Goal: Task Accomplishment & Management: Manage account settings

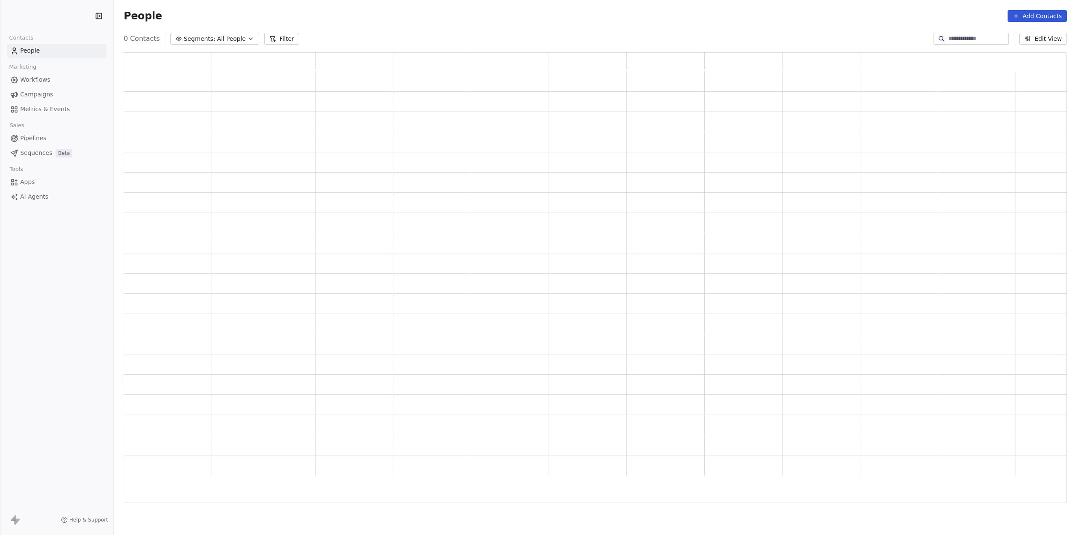
scroll to position [444, 937]
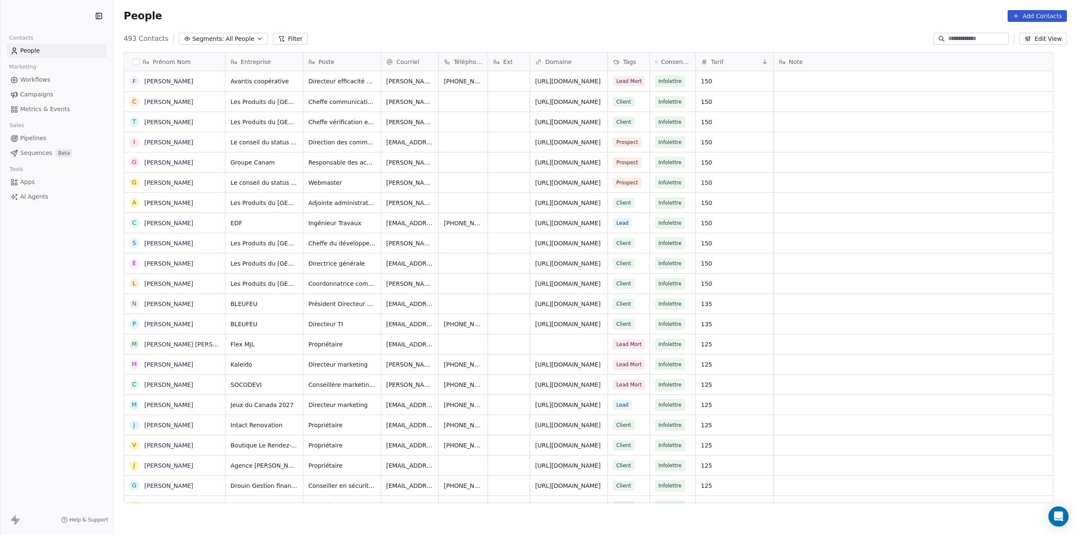
click at [201, 38] on span "Segments:" at bounding box center [208, 39] width 32 height 9
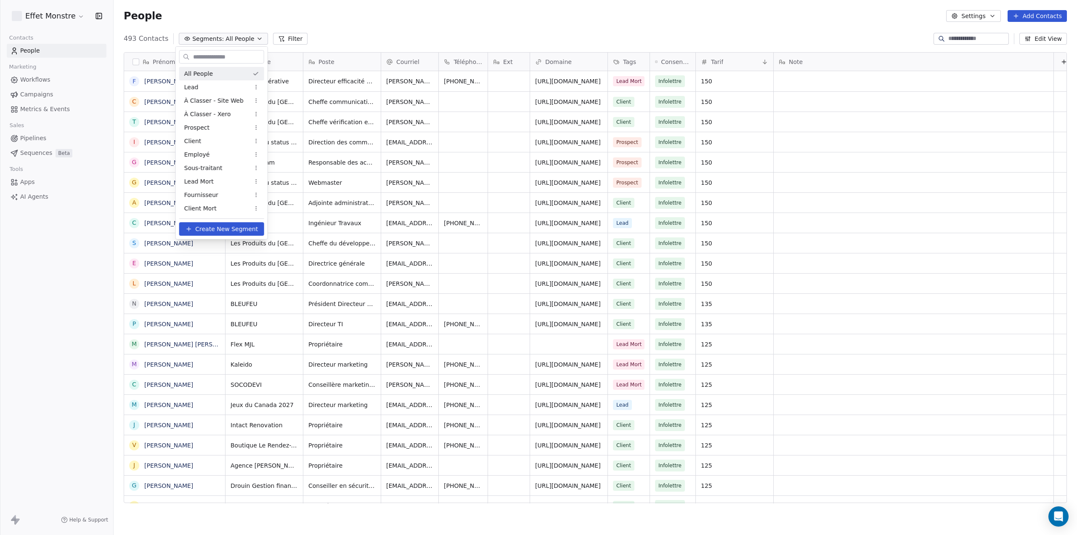
scroll to position [464, 957]
click at [209, 99] on span "À Classer - Site Web" at bounding box center [213, 100] width 59 height 9
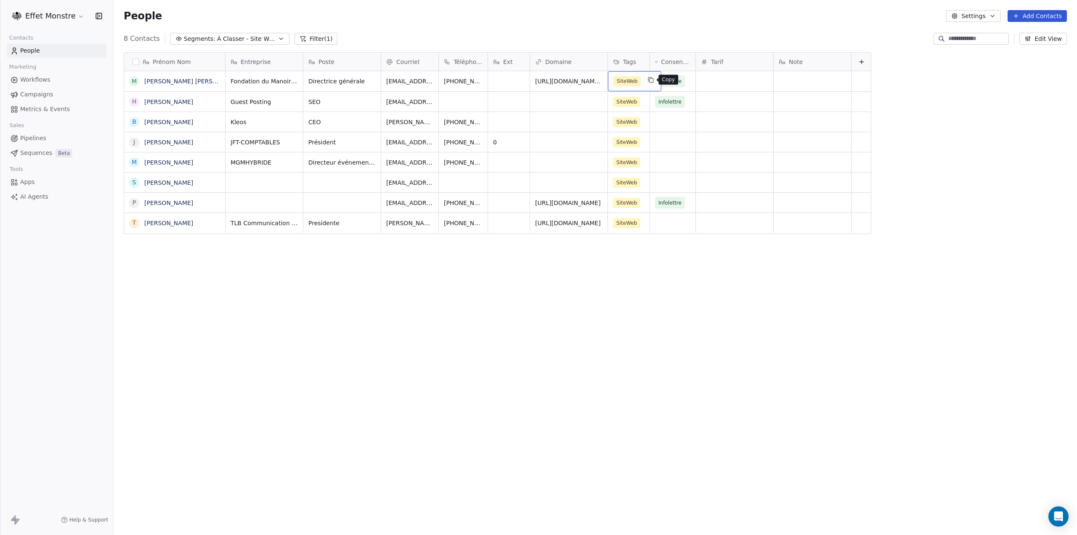
click at [646, 80] on button "grid" at bounding box center [651, 80] width 10 height 10
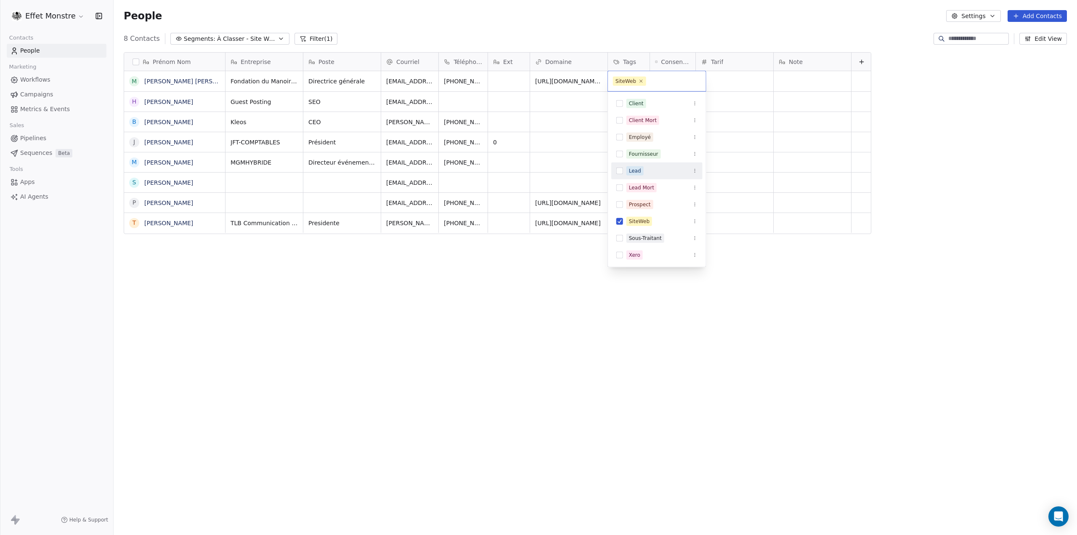
click at [619, 169] on button "Suggestions" at bounding box center [620, 171] width 7 height 7
click at [622, 228] on button "Suggestions" at bounding box center [620, 231] width 7 height 7
drag, startPoint x: 514, startPoint y: 309, endPoint x: 514, endPoint y: 279, distance: 29.0
click at [513, 309] on html "Effet Monstre Contacts People Marketing Workflows Campaigns Metrics & Events Sa…" at bounding box center [538, 267] width 1077 height 535
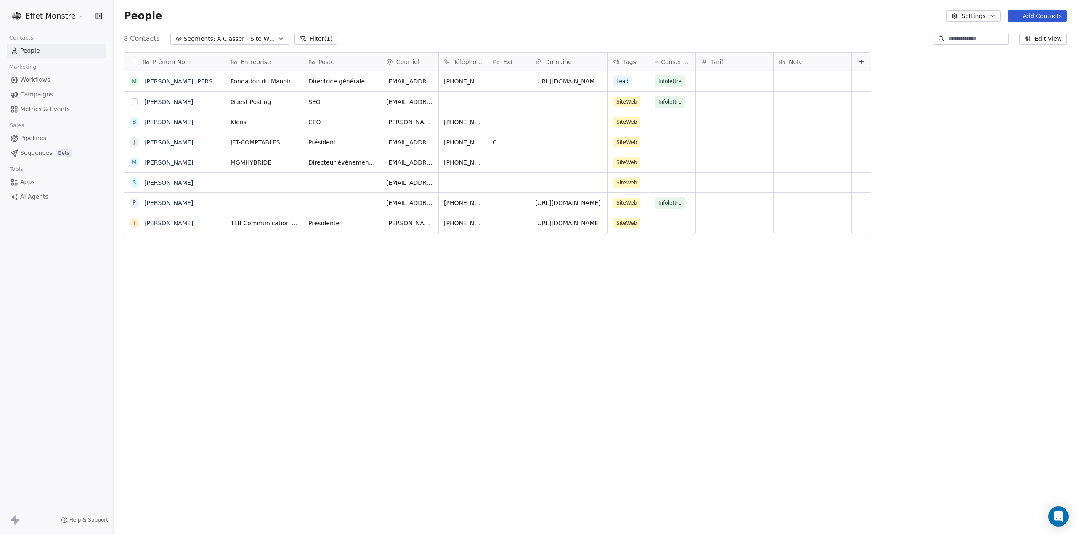
click at [134, 102] on button "grid" at bounding box center [134, 101] width 7 height 7
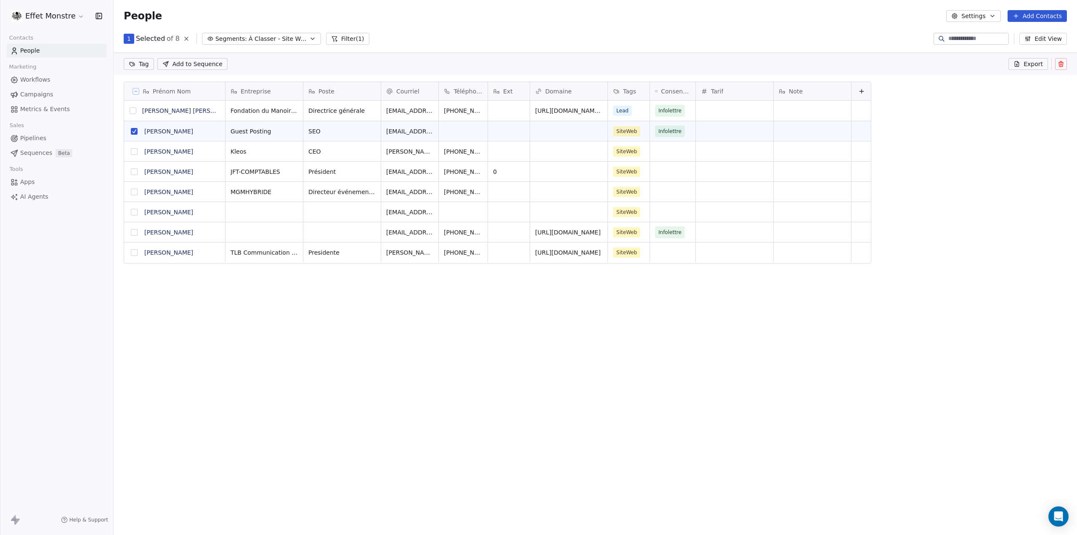
click at [133, 173] on button "grid" at bounding box center [134, 171] width 7 height 7
click at [1059, 64] on icon at bounding box center [1061, 64] width 7 height 7
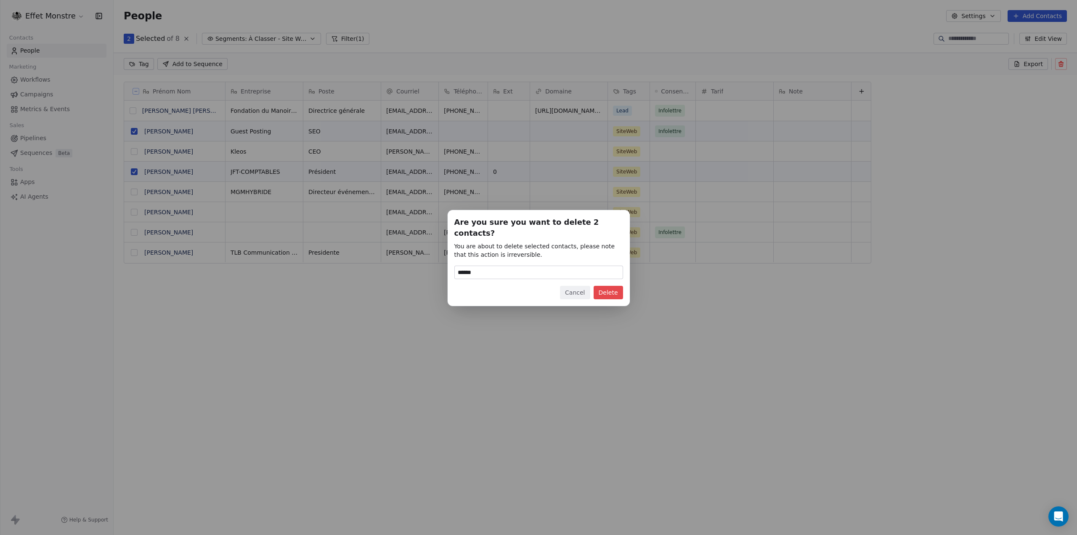
type input "******"
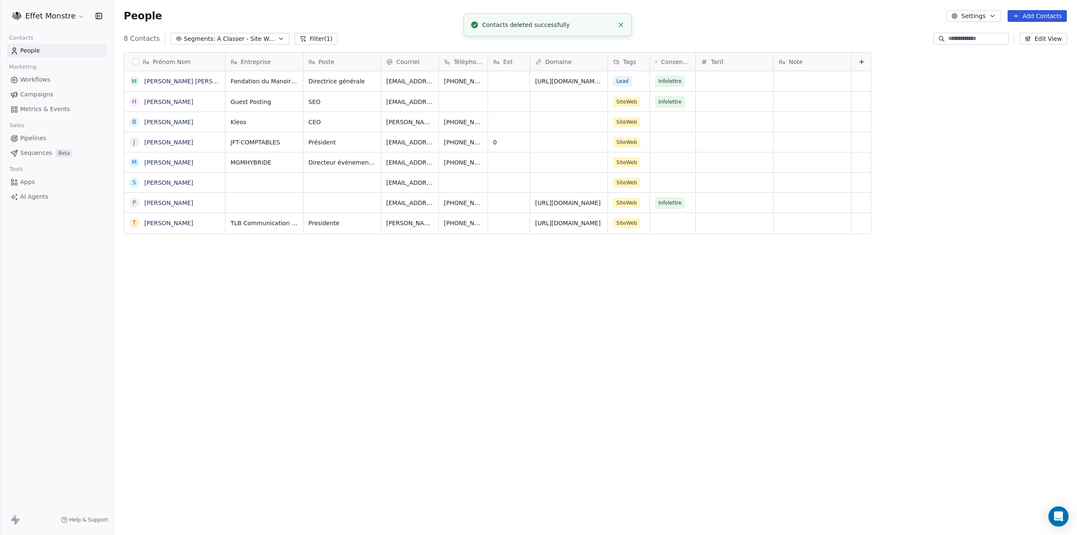
scroll to position [464, 957]
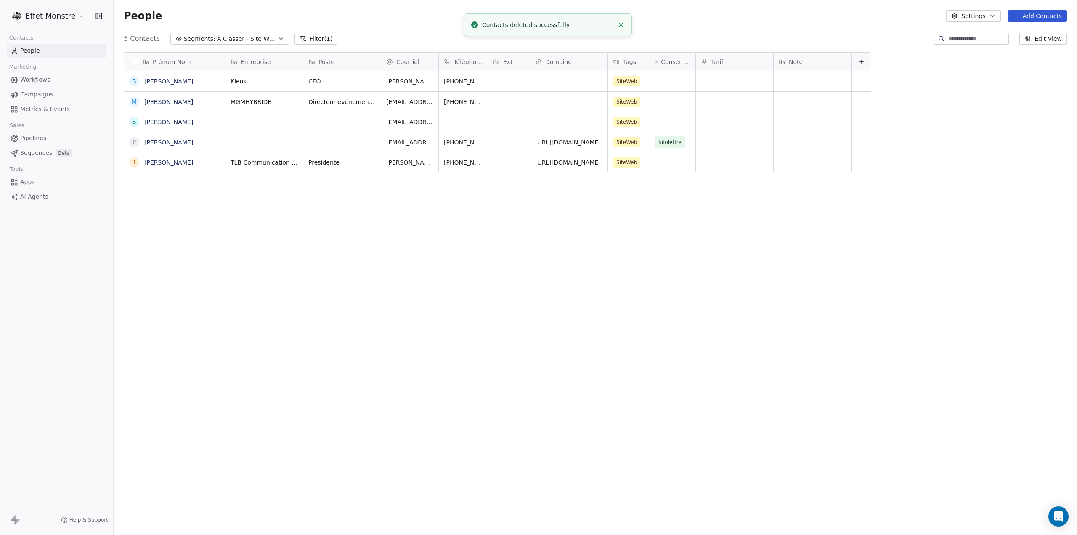
click at [495, 315] on div "Prénom Nom B [PERSON_NAME] M [PERSON_NAME] S [PERSON_NAME] P [PERSON_NAME] T [P…" at bounding box center [596, 280] width 964 height 471
click at [242, 37] on span "À Classer - Site Web" at bounding box center [246, 39] width 59 height 9
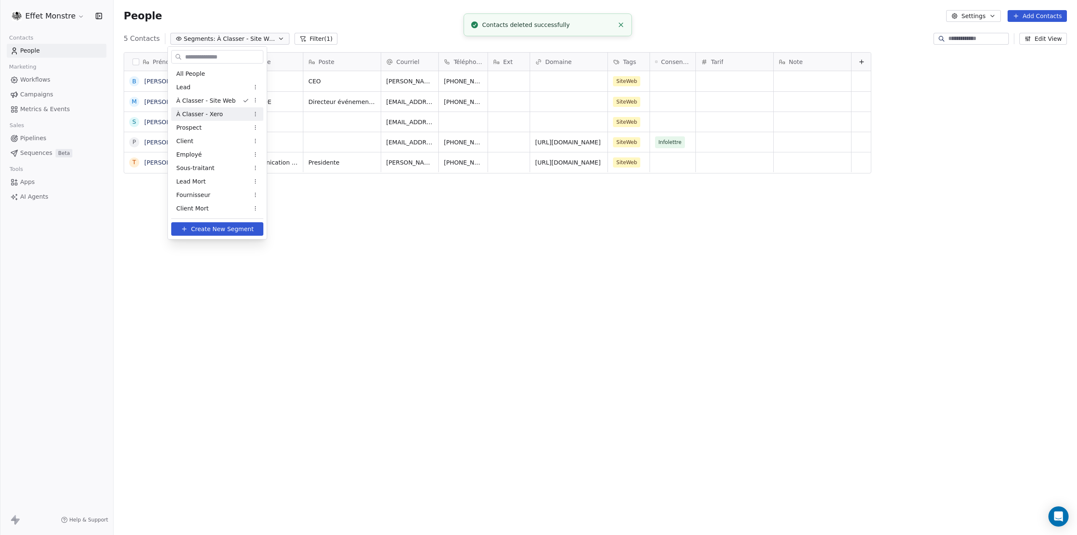
click at [222, 115] on div "À Classer - Xero" at bounding box center [217, 113] width 92 height 13
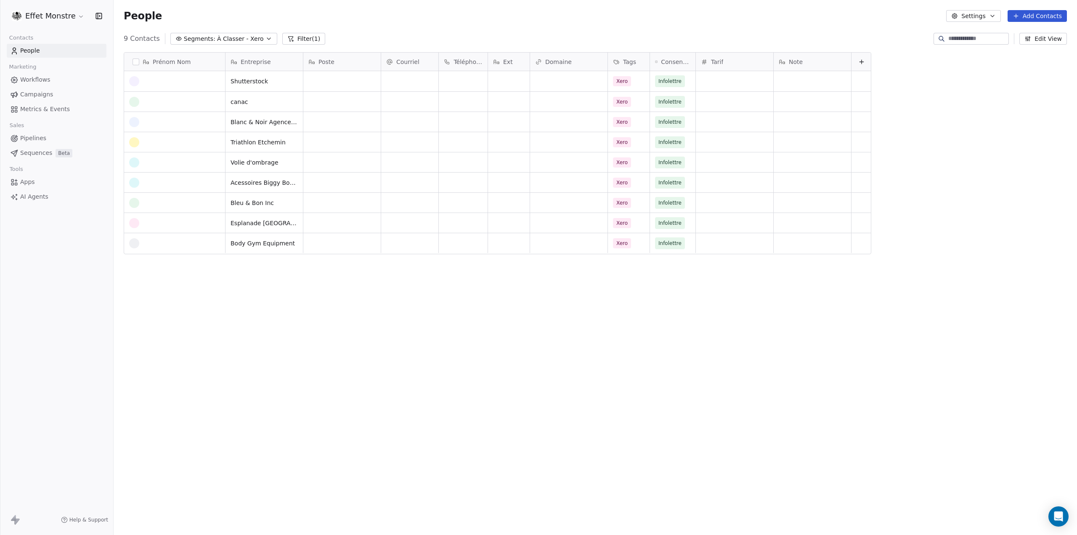
click at [137, 60] on button "button" at bounding box center [136, 62] width 7 height 7
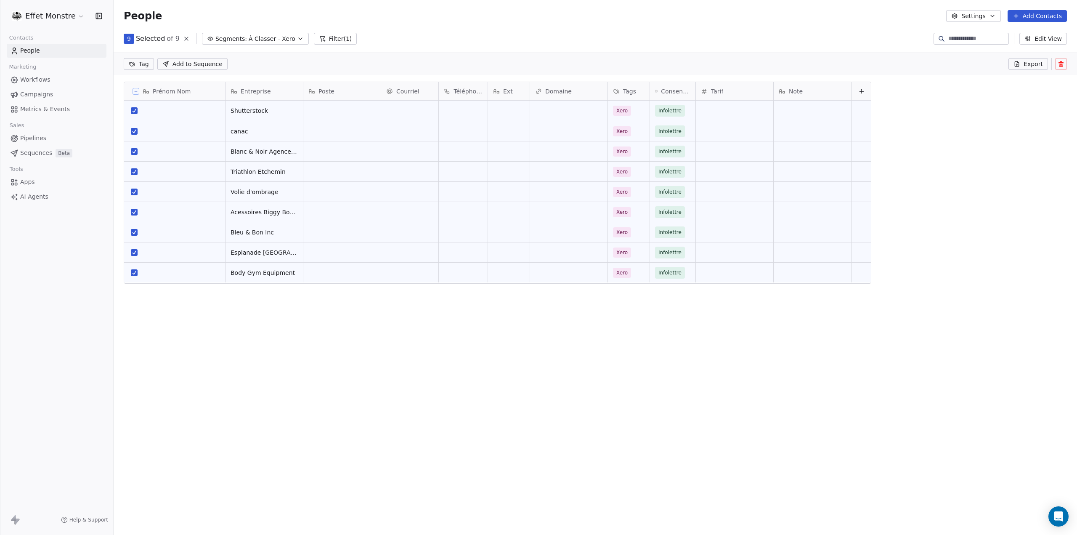
scroll to position [435, 957]
click at [1065, 66] on button at bounding box center [1062, 64] width 12 height 12
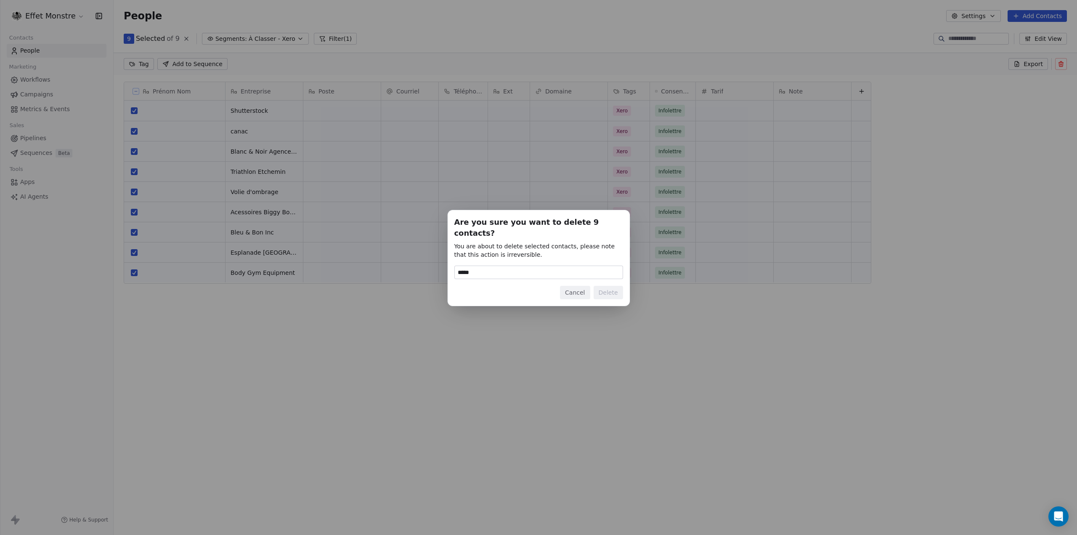
type input "******"
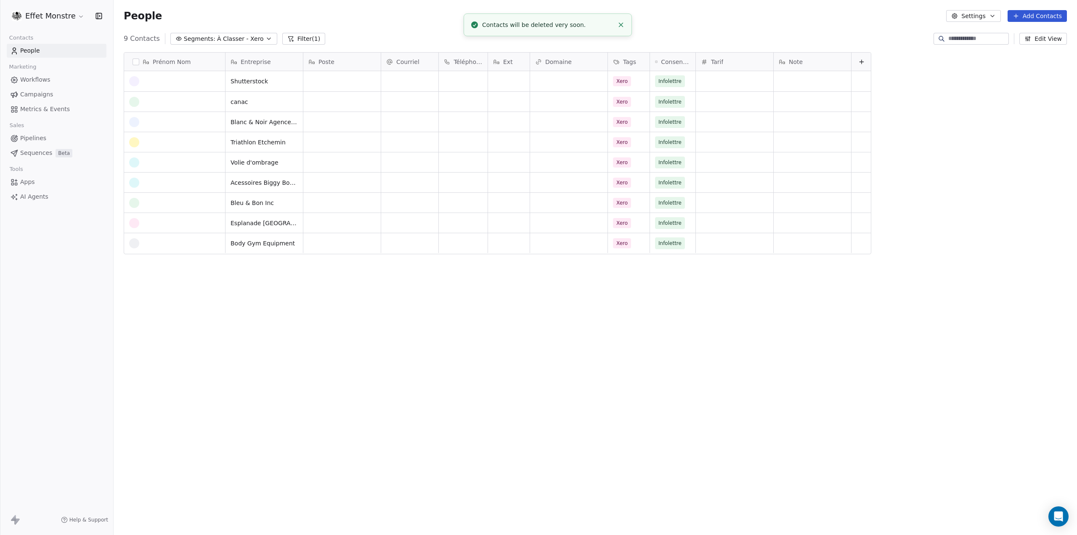
scroll to position [464, 957]
